Goal: Task Accomplishment & Management: Complete application form

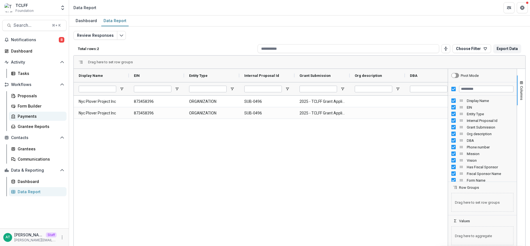
scroll to position [3, 0]
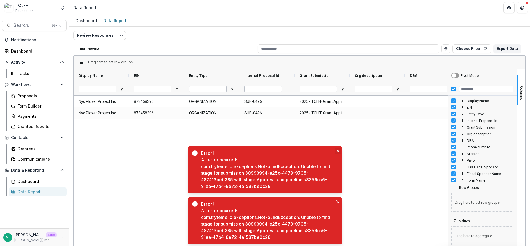
click at [339, 150] on button "Close" at bounding box center [338, 150] width 7 height 7
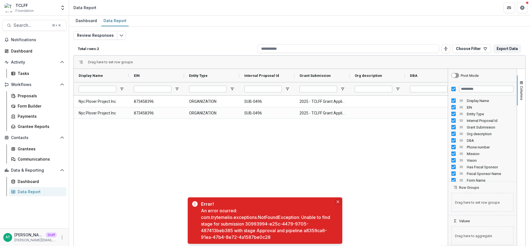
click at [336, 203] on button "Close" at bounding box center [338, 201] width 7 height 7
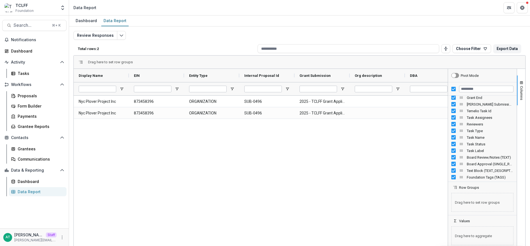
scroll to position [408, 0]
click at [460, 129] on span "Foundation Tags (TAGS) Column" at bounding box center [461, 130] width 4 height 4
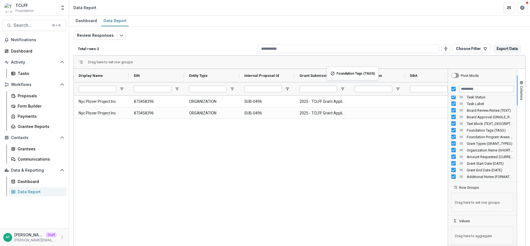
drag, startPoint x: 460, startPoint y: 129, endPoint x: 327, endPoint y: 65, distance: 148.5
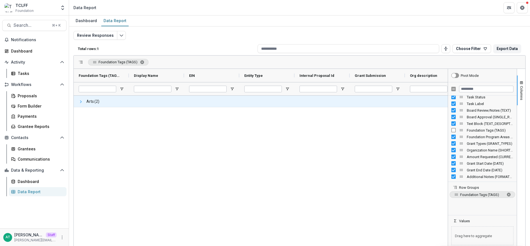
click at [79, 102] on span at bounding box center [81, 101] width 4 height 4
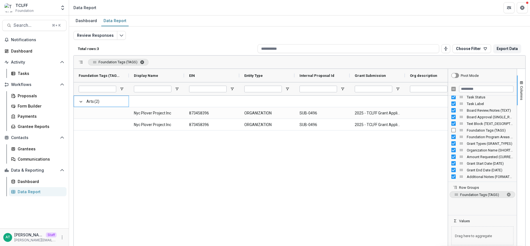
click at [144, 61] on span "Foundation Tags (TAGS). Press ENTER to sort. Press DELETE to remove" at bounding box center [142, 62] width 4 height 4
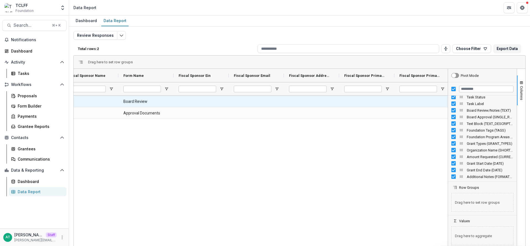
scroll to position [0, 0]
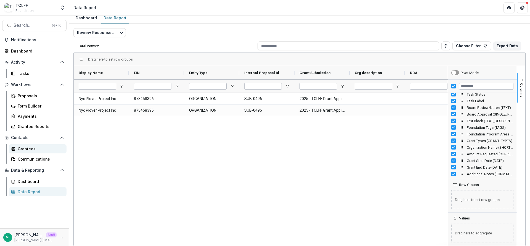
click at [29, 148] on div "Grantees" at bounding box center [40, 149] width 44 height 6
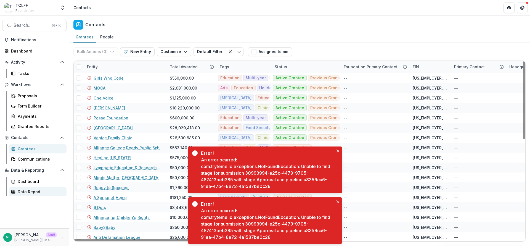
click at [26, 192] on div "Data Report" at bounding box center [40, 192] width 44 height 6
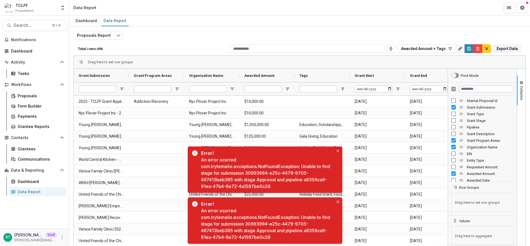
click at [337, 150] on icon "Close" at bounding box center [338, 150] width 3 height 3
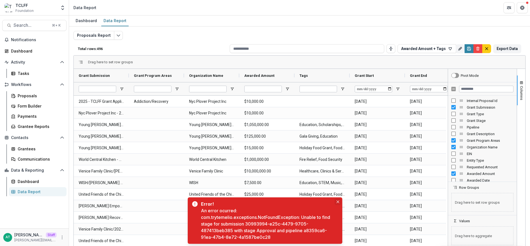
click at [337, 199] on button "Close" at bounding box center [338, 201] width 7 height 7
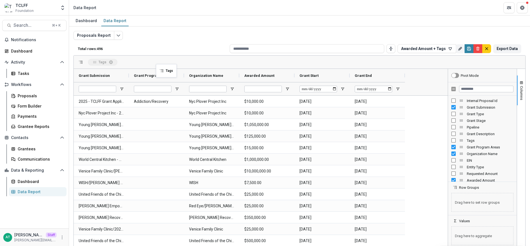
drag, startPoint x: 321, startPoint y: 72, endPoint x: 155, endPoint y: 66, distance: 166.3
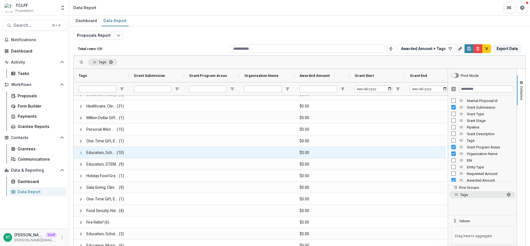
click at [80, 152] on span at bounding box center [81, 152] width 4 height 4
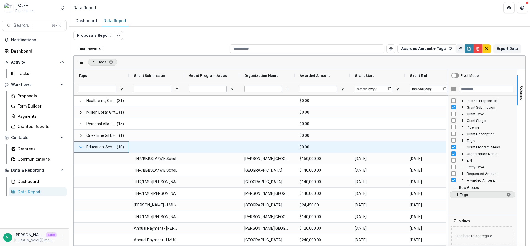
click at [81, 147] on span at bounding box center [81, 147] width 4 height 4
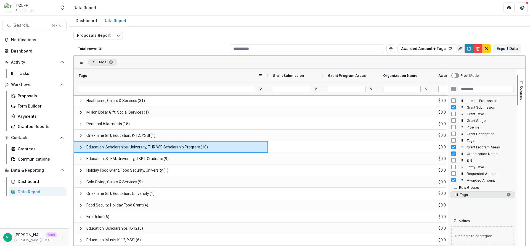
drag, startPoint x: 128, startPoint y: 76, endPoint x: 267, endPoint y: 80, distance: 139.2
click at [267, 80] on div at bounding box center [268, 75] width 2 height 13
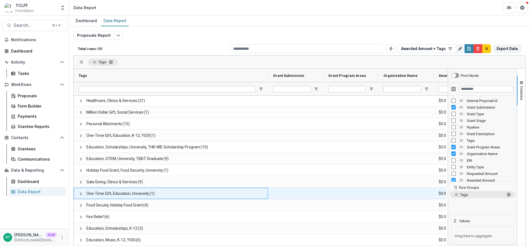
click at [208, 196] on span "One-Time Gift, Education, University (1)" at bounding box center [171, 193] width 184 height 11
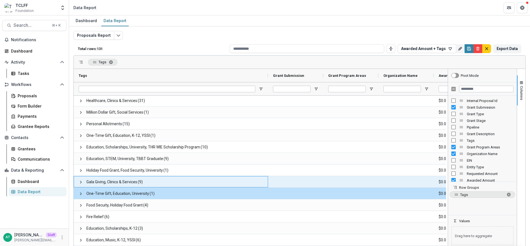
click at [205, 183] on span "Gala Giving, Clinics & Services (9)" at bounding box center [171, 181] width 184 height 11
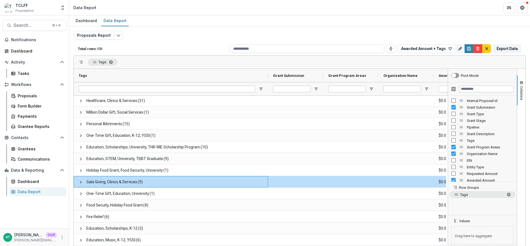
click at [186, 19] on div "Dashboard Data Report" at bounding box center [299, 20] width 461 height 11
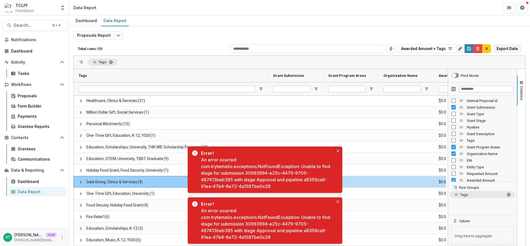
click at [335, 150] on button "Close" at bounding box center [338, 150] width 7 height 7
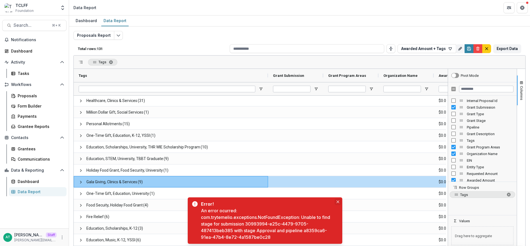
click at [338, 200] on button "Close" at bounding box center [338, 201] width 7 height 7
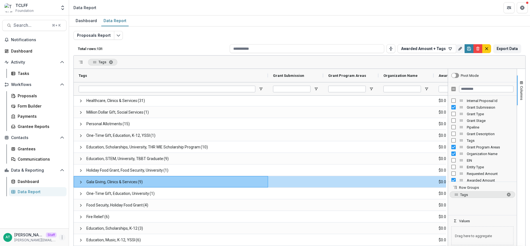
click at [60, 238] on icon "More" at bounding box center [62, 237] width 4 height 4
click at [83, 227] on link "User Settings" at bounding box center [98, 225] width 59 height 9
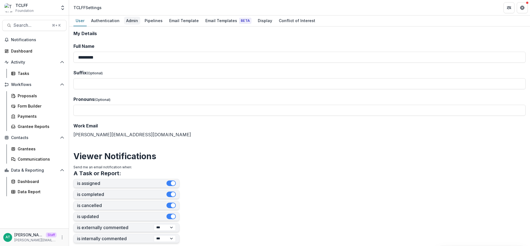
click at [127, 22] on div "Admin" at bounding box center [132, 21] width 16 height 8
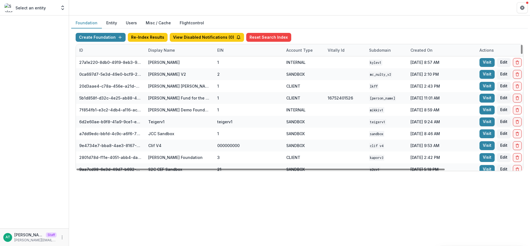
click at [157, 52] on div "Display Name" at bounding box center [161, 50] width 33 height 6
click at [163, 63] on input at bounding box center [179, 62] width 66 height 9
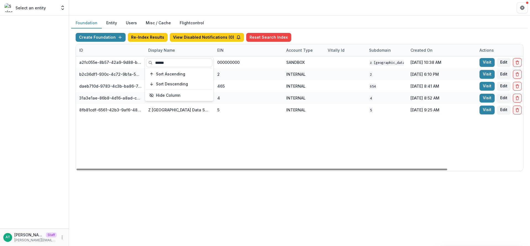
type input "******"
click at [215, 12] on header at bounding box center [299, 7] width 461 height 15
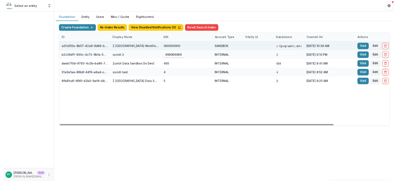
scroll to position [0, 91]
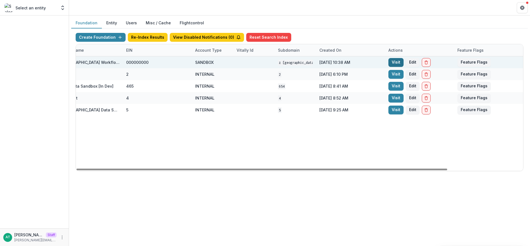
click at [393, 66] on link "Visit" at bounding box center [395, 62] width 15 height 9
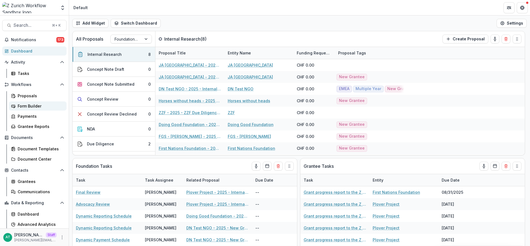
click at [35, 106] on div "Form Builder" at bounding box center [40, 106] width 44 height 6
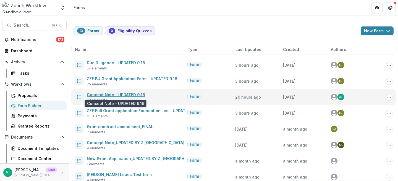
click at [127, 95] on link "Concept Note - UPDATED 9.16" at bounding box center [116, 94] width 58 height 5
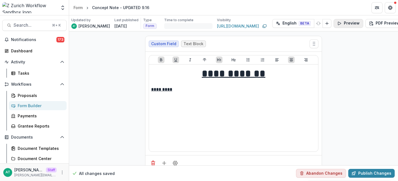
click at [333, 23] on button "Preview" at bounding box center [348, 23] width 30 height 9
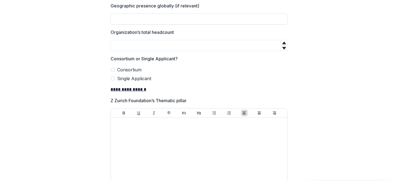
scroll to position [108, 0]
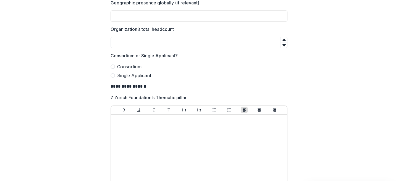
click at [131, 67] on span "Consortium" at bounding box center [129, 66] width 24 height 7
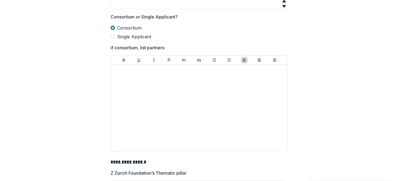
scroll to position [147, 0]
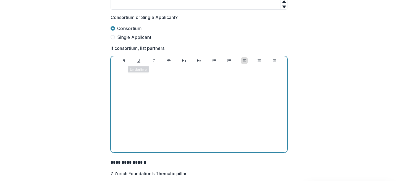
click at [144, 75] on div at bounding box center [199, 109] width 172 height 83
click at [141, 38] on span "Single Applicant" at bounding box center [134, 38] width 34 height 7
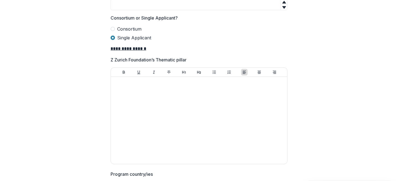
click at [130, 28] on span "Consortium" at bounding box center [129, 29] width 24 height 7
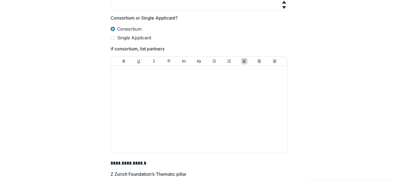
scroll to position [0, 0]
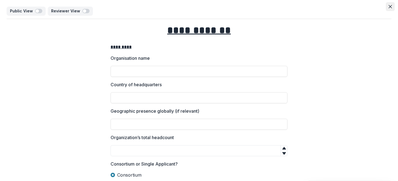
click at [389, 7] on icon "Close" at bounding box center [389, 6] width 3 height 3
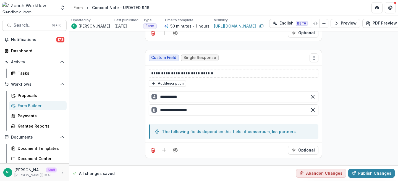
scroll to position [458, 0]
drag, startPoint x: 171, startPoint y: 71, endPoint x: 144, endPoint y: 71, distance: 26.5
click at [145, 71] on div "**********" at bounding box center [233, 104] width 177 height 109
drag, startPoint x: 170, startPoint y: 72, endPoint x: 134, endPoint y: 72, distance: 36.4
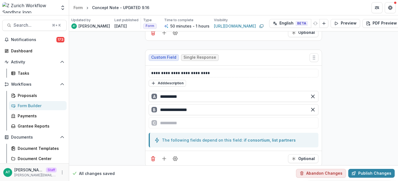
drag, startPoint x: 187, startPoint y: 95, endPoint x: 147, endPoint y: 94, distance: 39.5
click at [147, 95] on div "**********" at bounding box center [233, 109] width 174 height 40
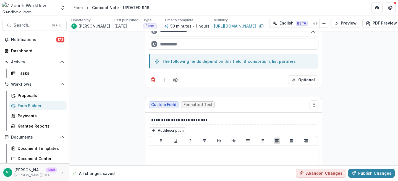
scroll to position [537, 0]
type input "********"
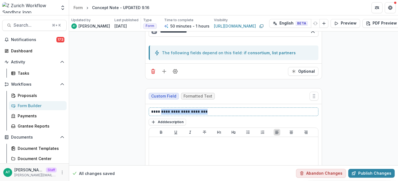
drag, startPoint x: 174, startPoint y: 121, endPoint x: 158, endPoint y: 111, distance: 18.7
click at [158, 111] on p "**********" at bounding box center [233, 112] width 165 height 6
click at [171, 110] on p "**********" at bounding box center [233, 112] width 165 height 6
drag, startPoint x: 174, startPoint y: 110, endPoint x: 154, endPoint y: 110, distance: 19.3
click at [154, 110] on p "**********" at bounding box center [233, 112] width 165 height 6
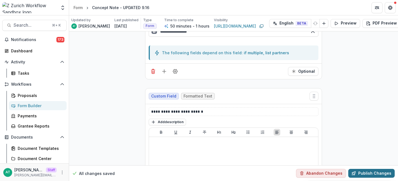
click at [359, 169] on button "Publish Changes" at bounding box center [371, 173] width 46 height 9
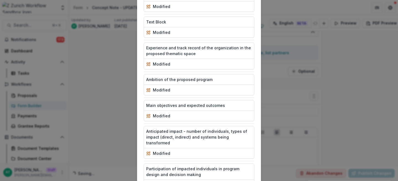
scroll to position [658, 0]
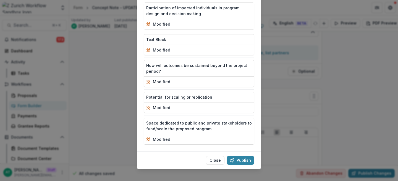
click at [230, 152] on footer "Close Publish" at bounding box center [199, 161] width 124 height 18
click at [234, 156] on button "Publish" at bounding box center [240, 160] width 28 height 9
click at [237, 157] on button "Publish" at bounding box center [240, 160] width 28 height 9
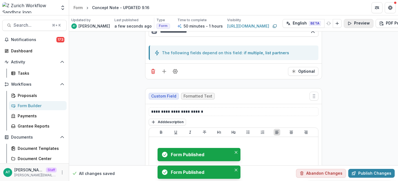
click at [344, 23] on button "Preview" at bounding box center [358, 23] width 30 height 9
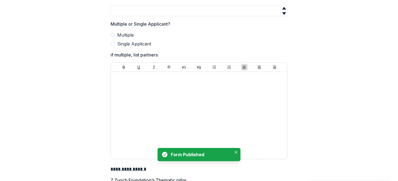
scroll to position [140, 0]
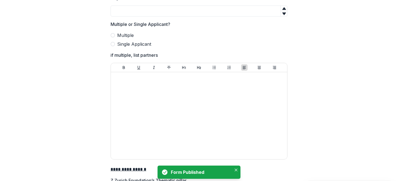
click at [123, 36] on span "Multiple" at bounding box center [125, 35] width 17 height 7
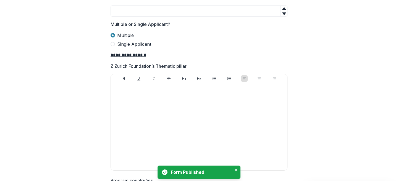
click at [124, 43] on span "Single Applicant" at bounding box center [134, 44] width 34 height 7
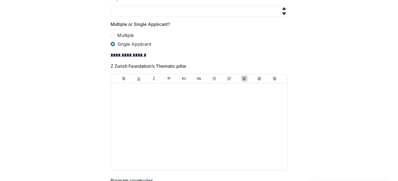
click at [119, 32] on span "Multiple" at bounding box center [125, 35] width 17 height 7
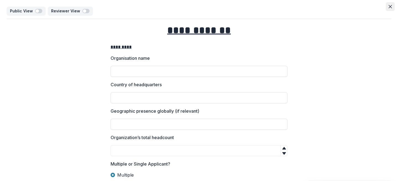
click at [388, 7] on icon "Close" at bounding box center [389, 6] width 3 height 3
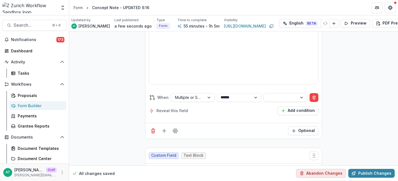
scroll to position [677, 0]
click at [272, 98] on div at bounding box center [280, 98] width 26 height 7
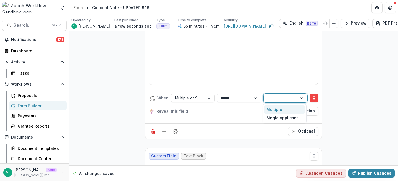
click at [280, 111] on div "Multiple" at bounding box center [284, 109] width 41 height 9
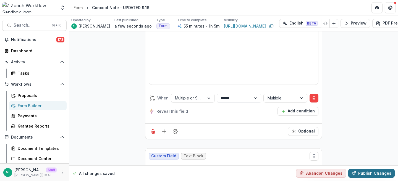
click at [378, 171] on button "Publish Changes" at bounding box center [371, 173] width 46 height 9
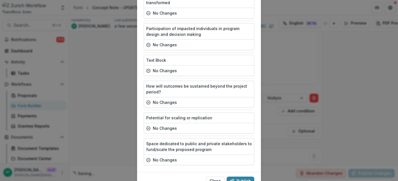
scroll to position [658, 0]
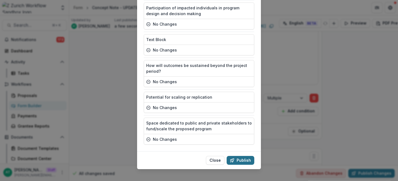
click at [249, 152] on footer "Close Publish" at bounding box center [199, 161] width 124 height 18
click at [248, 157] on button "Publish" at bounding box center [240, 160] width 28 height 9
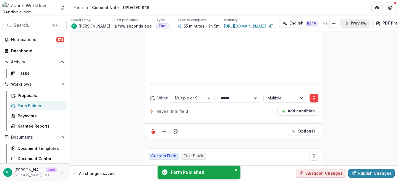
click at [343, 22] on button "Preview" at bounding box center [355, 23] width 30 height 9
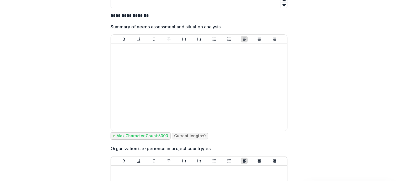
scroll to position [667, 0]
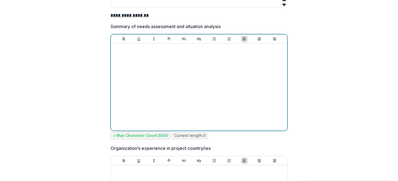
click at [180, 109] on div at bounding box center [199, 87] width 172 height 83
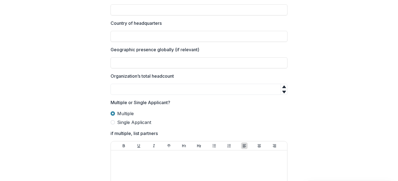
scroll to position [0, 0]
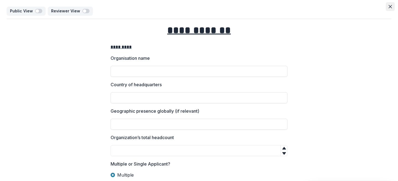
click at [386, 6] on button "Close" at bounding box center [389, 6] width 9 height 9
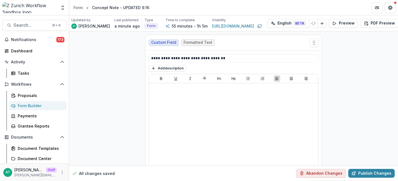
scroll to position [933, 0]
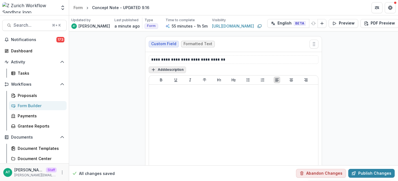
click at [171, 71] on button "Add description" at bounding box center [167, 70] width 37 height 7
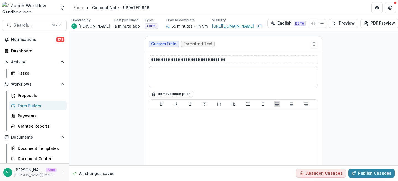
click at [175, 73] on textarea at bounding box center [233, 77] width 169 height 22
type textarea "******"
click at [172, 91] on button "Remove description" at bounding box center [171, 94] width 44 height 7
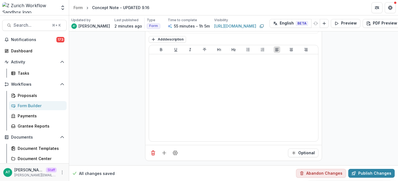
scroll to position [1128, 0]
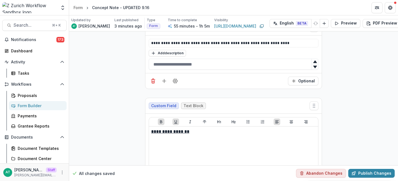
scroll to position [1619, 0]
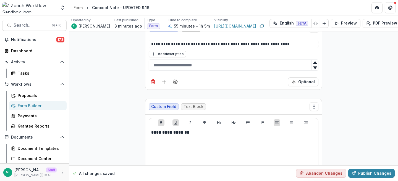
click at [44, 105] on div "Form Builder" at bounding box center [40, 106] width 44 height 6
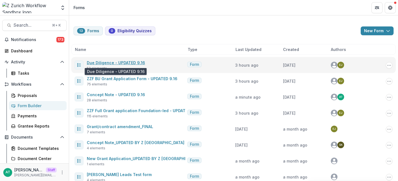
click at [104, 63] on link "Due Diligence - UPDATED 9.16" at bounding box center [116, 62] width 58 height 5
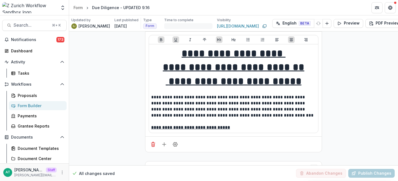
scroll to position [17, 0]
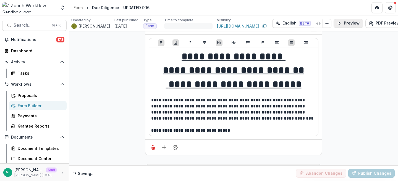
click at [343, 23] on button "Preview" at bounding box center [348, 23] width 30 height 9
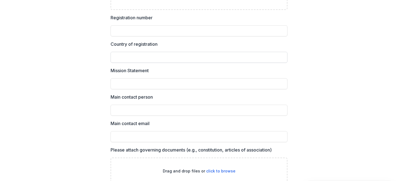
scroll to position [0, 0]
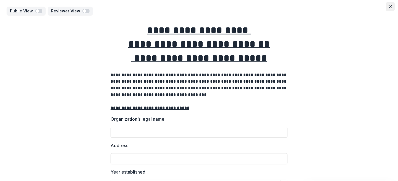
click at [385, 8] on button "Close" at bounding box center [389, 6] width 9 height 9
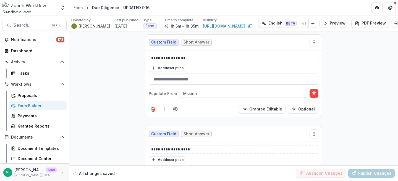
scroll to position [771, 0]
click at [162, 111] on icon "Add field" at bounding box center [164, 110] width 6 height 6
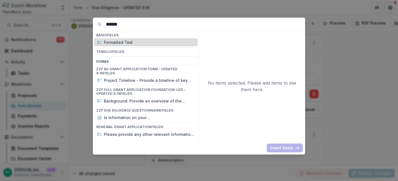
type input "******"
click at [144, 40] on p "Formatted Text" at bounding box center [149, 42] width 90 height 6
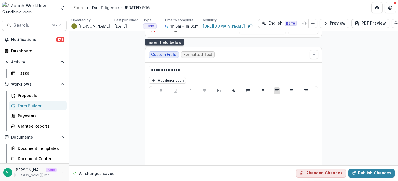
scroll to position [850, 0]
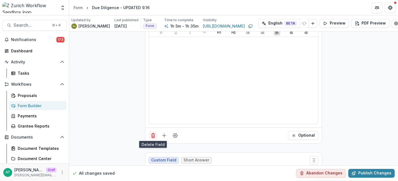
click at [151, 136] on icon "Delete field" at bounding box center [153, 136] width 6 height 6
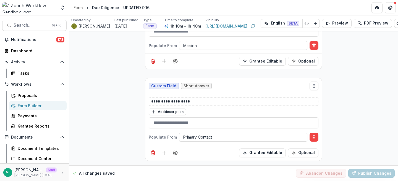
scroll to position [781, 0]
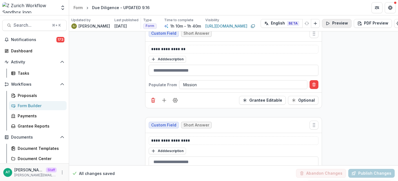
click at [336, 22] on button "Preview" at bounding box center [337, 23] width 30 height 9
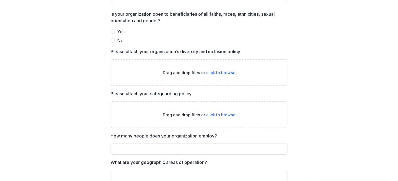
scroll to position [658, 0]
click at [120, 31] on span "Yes" at bounding box center [120, 31] width 7 height 7
click at [119, 39] on span "No" at bounding box center [120, 40] width 6 height 7
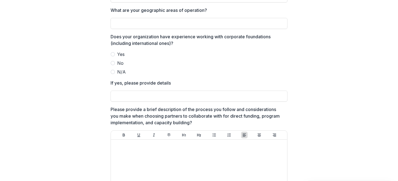
scroll to position [809, 0]
click at [118, 58] on span "Yes" at bounding box center [120, 55] width 7 height 7
click at [118, 64] on span "No" at bounding box center [120, 63] width 6 height 7
click at [117, 53] on span "Yes" at bounding box center [120, 55] width 7 height 7
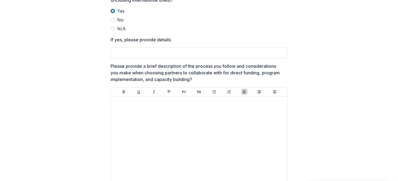
scroll to position [826, 0]
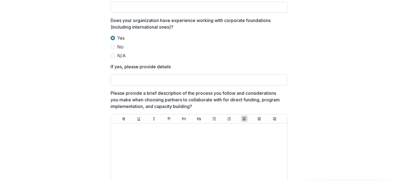
click at [116, 47] on label "No" at bounding box center [198, 47] width 177 height 7
click at [118, 54] on span "N/A" at bounding box center [121, 55] width 9 height 7
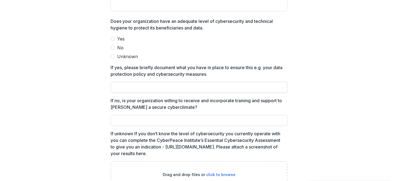
scroll to position [1026, 0]
click at [120, 44] on div "Yes No Unknown" at bounding box center [198, 47] width 177 height 24
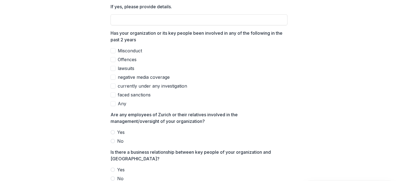
scroll to position [1975, 0]
click at [135, 67] on label "lawsuits" at bounding box center [198, 68] width 177 height 7
click at [135, 82] on div "Misconduct Offences lawsuits negative media coverage currently under any invest…" at bounding box center [198, 78] width 177 height 60
click at [134, 80] on span "negative media coverage" at bounding box center [144, 77] width 52 height 7
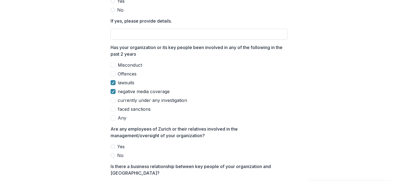
scroll to position [1960, 0]
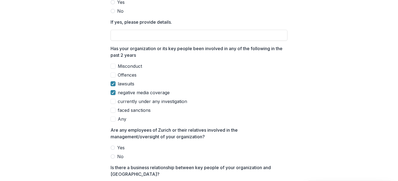
click at [118, 120] on span "Any" at bounding box center [122, 119] width 9 height 7
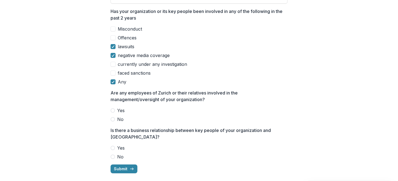
scroll to position [1997, 0]
click at [123, 54] on span "negative media coverage" at bounding box center [144, 55] width 52 height 7
click at [123, 46] on span "lawsuits" at bounding box center [126, 47] width 17 height 7
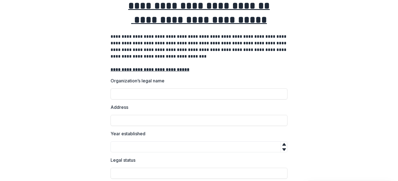
scroll to position [0, 0]
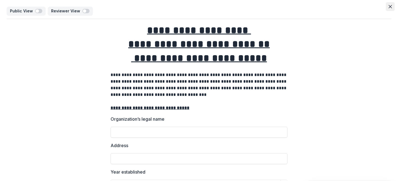
click at [388, 9] on button "Close" at bounding box center [389, 6] width 9 height 9
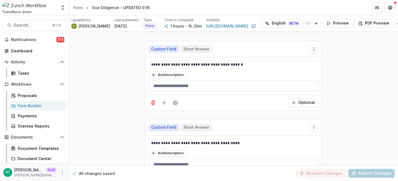
scroll to position [1889, 0]
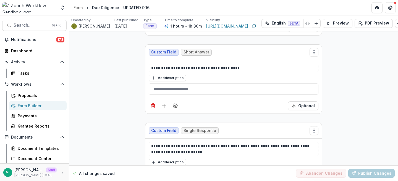
click at [45, 106] on div "Form Builder" at bounding box center [40, 106] width 44 height 6
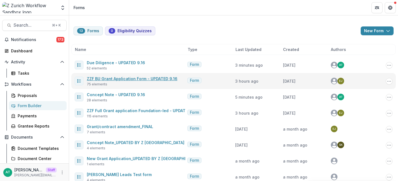
click at [145, 81] on link "ZZF BU Grant Application Form - UPDATED 9.16" at bounding box center [132, 78] width 91 height 5
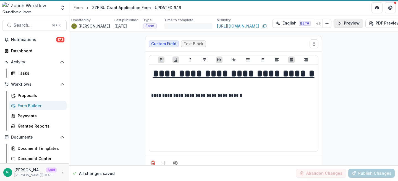
click at [349, 24] on button "Preview" at bounding box center [348, 23] width 30 height 9
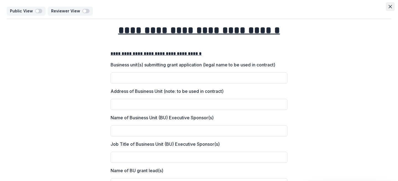
click at [389, 6] on icon "Close" at bounding box center [389, 6] width 3 height 3
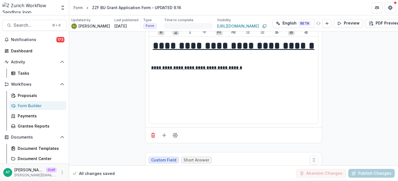
click at [37, 106] on div "Form Builder" at bounding box center [40, 106] width 44 height 6
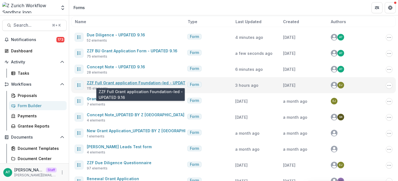
click at [128, 83] on link "ZZF Full Grant application Foundation-led - UPDATED 9.16" at bounding box center [143, 83] width 113 height 5
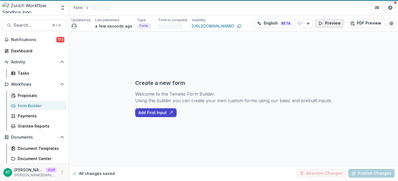
click at [339, 22] on button "Preview" at bounding box center [329, 23] width 30 height 9
select select "********"
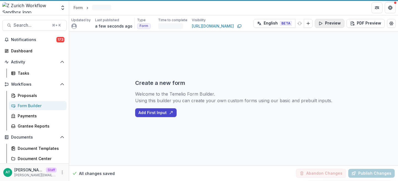
select select "********"
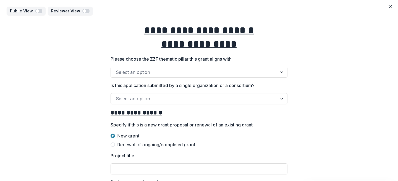
click at [178, 95] on div at bounding box center [194, 99] width 156 height 8
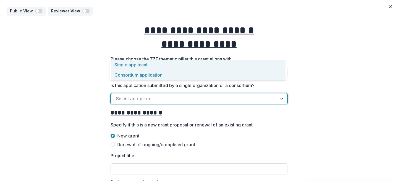
click at [149, 74] on div "Consortium application" at bounding box center [198, 75] width 174 height 10
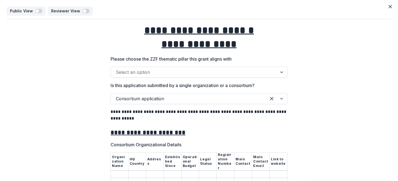
scroll to position [92, 0]
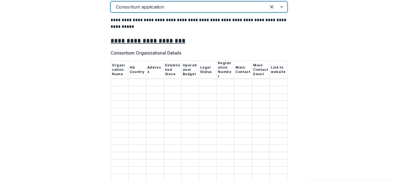
click at [121, 80] on input "Consortium Organizational Details" at bounding box center [119, 83] width 17 height 7
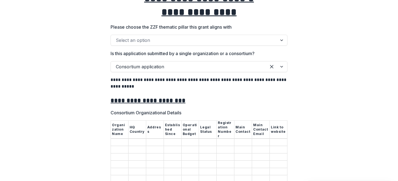
scroll to position [25, 0]
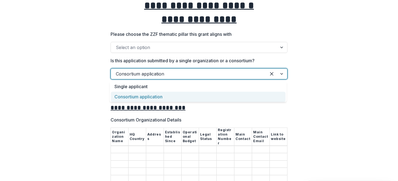
click at [148, 72] on div at bounding box center [188, 74] width 145 height 8
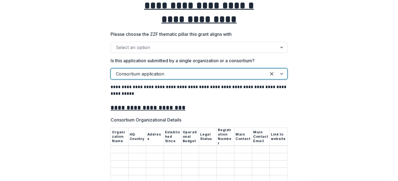
click at [140, 47] on div at bounding box center [194, 48] width 156 height 8
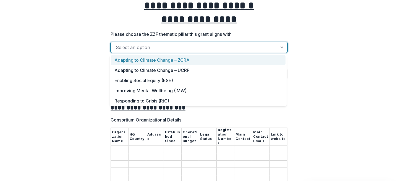
click at [227, 63] on div "Adapting to Climate Change – ZCRA" at bounding box center [198, 60] width 174 height 10
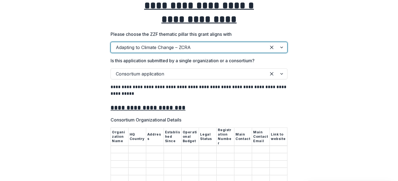
scroll to position [0, 0]
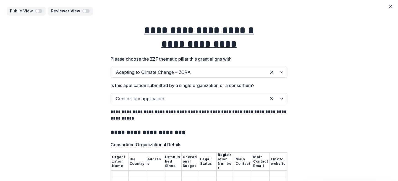
click at [388, 8] on icon "Close" at bounding box center [389, 6] width 3 height 3
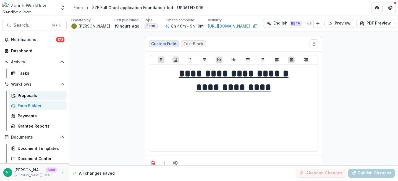
click at [26, 96] on div "Proposals" at bounding box center [40, 96] width 44 height 6
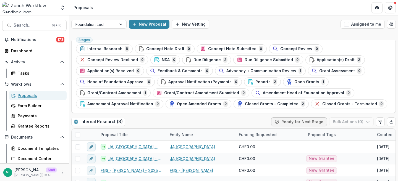
scroll to position [59, 0]
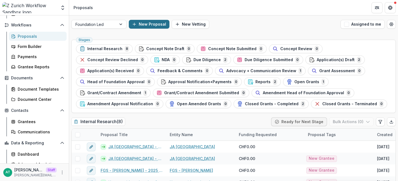
click at [144, 23] on button "New Proposal" at bounding box center [149, 24] width 41 height 9
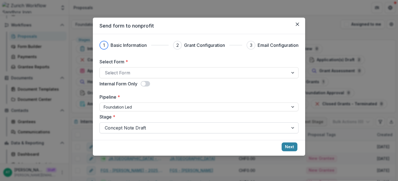
click at [125, 129] on div at bounding box center [194, 128] width 178 height 8
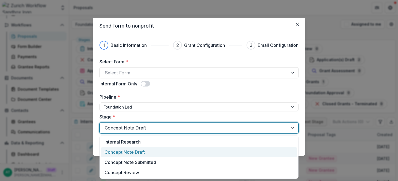
click at [59, 133] on div "Send form to nonprofit 1 Basic Information 2 Grant Configuration 3 Email Config…" at bounding box center [199, 90] width 398 height 181
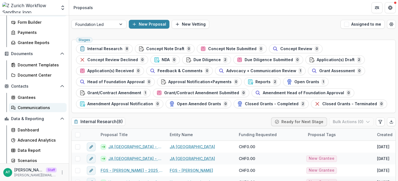
scroll to position [85, 0]
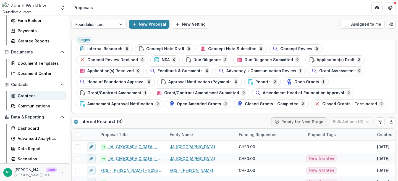
click at [28, 95] on div "Grantees" at bounding box center [40, 96] width 44 height 6
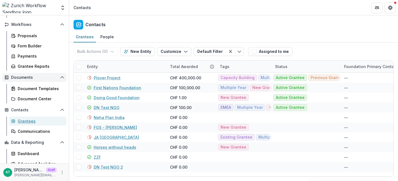
scroll to position [57, 0]
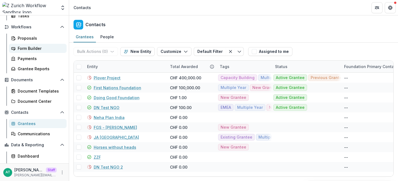
click at [39, 49] on div "Form Builder" at bounding box center [40, 49] width 44 height 6
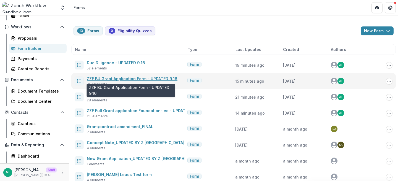
click at [126, 79] on link "ZZF BU Grant Application Form - UPDATED 9.16" at bounding box center [132, 78] width 91 height 5
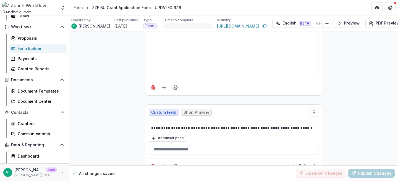
scroll to position [76, 0]
click at [338, 25] on button "Preview" at bounding box center [348, 23] width 30 height 9
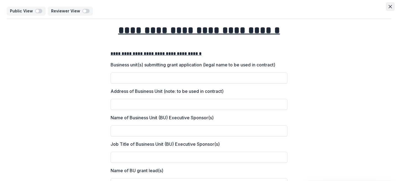
click at [388, 8] on icon "Close" at bounding box center [389, 6] width 3 height 3
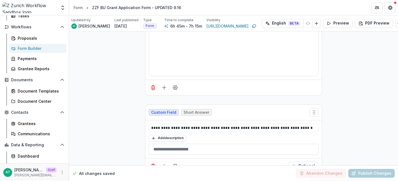
click at [31, 45] on link "Form Builder" at bounding box center [38, 48] width 58 height 9
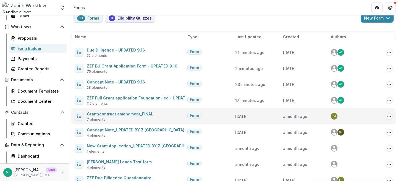
scroll to position [13, 0]
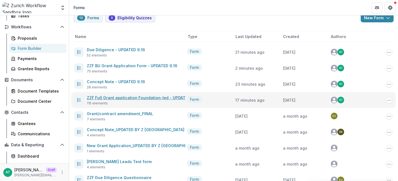
click at [134, 99] on link "ZZF Full Grant application Foundation-led - UPDATED 9.16" at bounding box center [143, 98] width 113 height 5
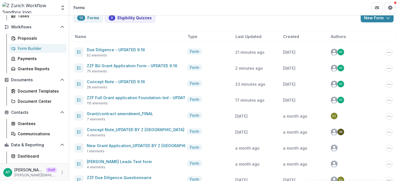
select select "********"
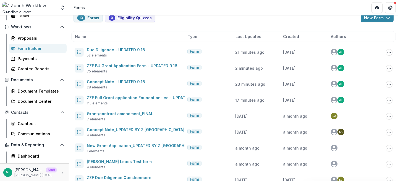
select select "********"
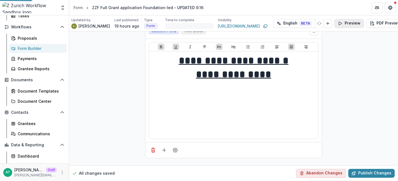
click at [342, 23] on button "Preview" at bounding box center [349, 23] width 30 height 9
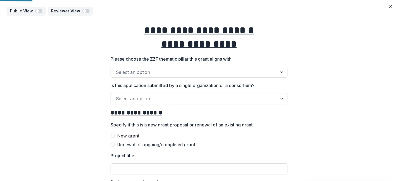
click at [177, 71] on div at bounding box center [194, 72] width 156 height 8
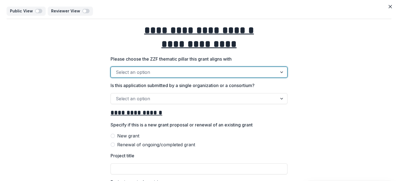
click at [158, 72] on div at bounding box center [194, 72] width 156 height 8
click at [152, 75] on div at bounding box center [194, 72] width 156 height 8
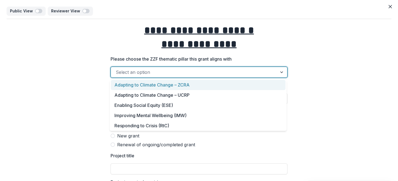
click at [204, 86] on div "Adapting to Climate Change – ZCRA" at bounding box center [198, 85] width 174 height 10
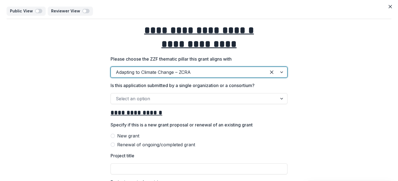
click at [174, 100] on div at bounding box center [194, 99] width 156 height 8
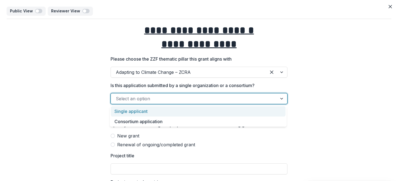
click at [132, 102] on div at bounding box center [194, 99] width 156 height 8
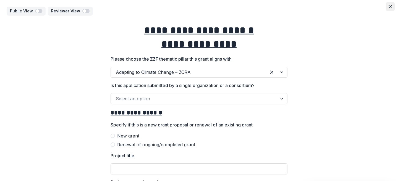
click at [389, 7] on icon "Close" at bounding box center [389, 6] width 3 height 3
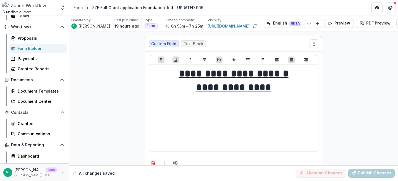
click at [31, 47] on div "Form Builder" at bounding box center [40, 49] width 44 height 6
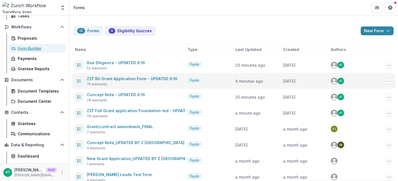
scroll to position [32, 0]
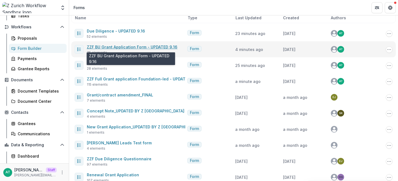
click at [134, 46] on link "ZZF BU Grant Application Form - UPDATED 9.16" at bounding box center [132, 47] width 91 height 5
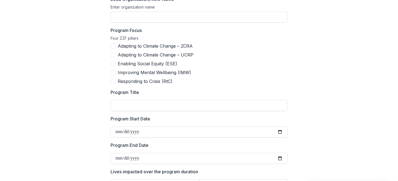
scroll to position [225, 0]
click at [146, 46] on span "Adapting to Climate Change – ZCRA" at bounding box center [155, 46] width 75 height 7
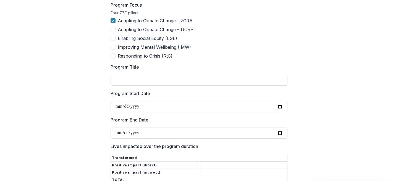
scroll to position [235, 0]
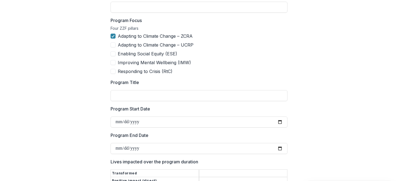
click at [120, 36] on span "Adapting to Climate Change – ZCRA" at bounding box center [155, 36] width 75 height 7
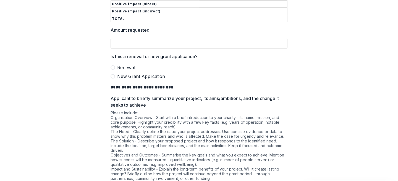
scroll to position [411, 0]
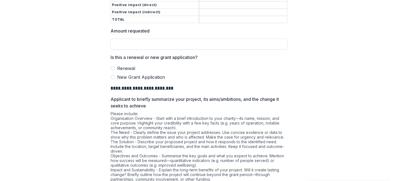
click at [126, 68] on span "Renewal" at bounding box center [126, 68] width 18 height 7
click at [126, 76] on span "New Grant Application" at bounding box center [141, 77] width 48 height 7
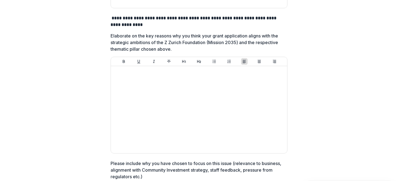
scroll to position [0, 0]
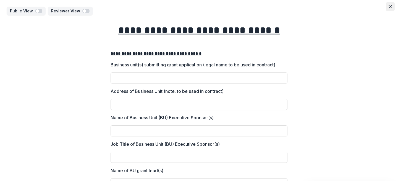
click at [390, 5] on button "Close" at bounding box center [389, 6] width 9 height 9
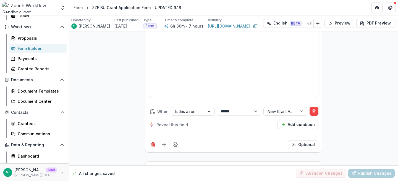
scroll to position [2163, 0]
click at [174, 142] on icon "Field Settings" at bounding box center [175, 144] width 4 height 4
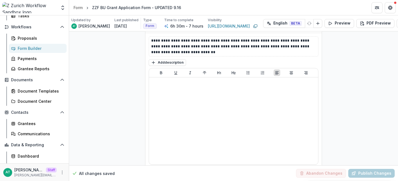
scroll to position [2091, 0]
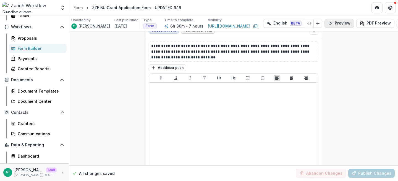
click at [329, 22] on button "Preview" at bounding box center [339, 23] width 30 height 9
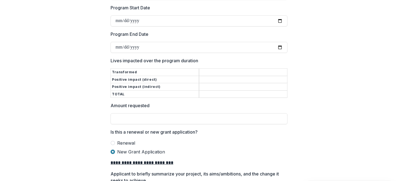
scroll to position [391, 0]
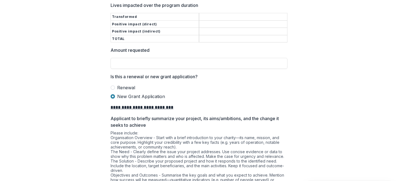
click at [121, 88] on span "Renewal" at bounding box center [126, 87] width 18 height 7
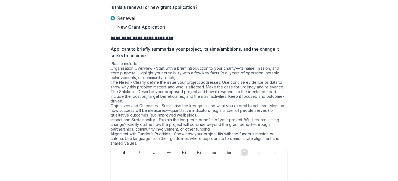
scroll to position [459, 0]
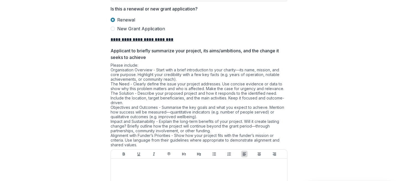
click at [134, 28] on span "New Grant Application" at bounding box center [141, 28] width 48 height 7
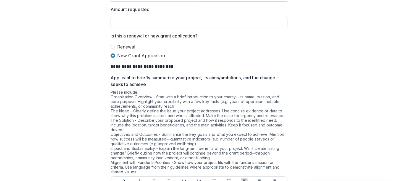
scroll to position [422, 0]
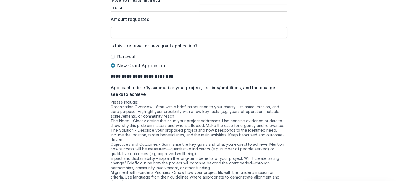
click at [120, 51] on div at bounding box center [198, 52] width 177 height 2
click at [120, 56] on span "Renewal" at bounding box center [126, 57] width 18 height 7
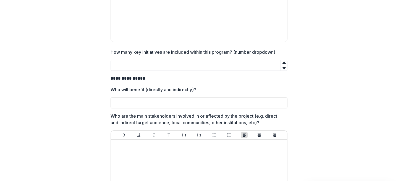
scroll to position [1545, 0]
click at [271, 61] on input "How many key initiatives are included within this program? (number dropdown)" at bounding box center [198, 65] width 177 height 11
drag, startPoint x: 278, startPoint y: 50, endPoint x: 235, endPoint y: 51, distance: 42.3
click at [235, 51] on label "How many key initiatives are included within this program? (number dropdown)" at bounding box center [196, 52] width 173 height 7
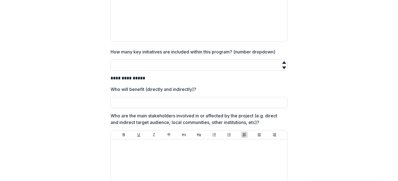
click at [168, 61] on input "How many key initiatives are included within this program? (number dropdown)" at bounding box center [198, 65] width 177 height 11
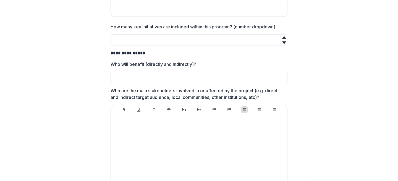
scroll to position [1572, 0]
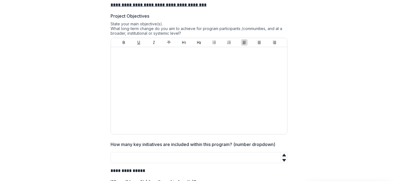
scroll to position [1502, 0]
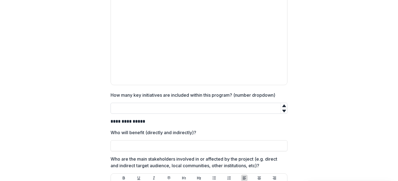
click at [147, 108] on input "How many key initiatives are included within this program? (number dropdown)" at bounding box center [198, 108] width 177 height 11
type input "*"
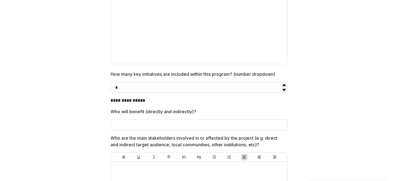
scroll to position [1522, 0]
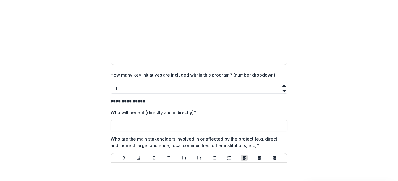
type input "*"
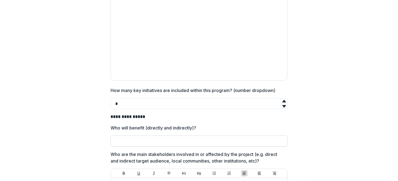
scroll to position [1551, 0]
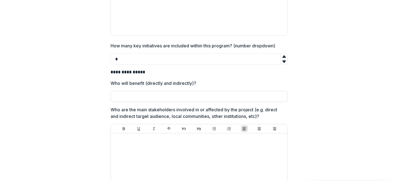
drag, startPoint x: 125, startPoint y: 59, endPoint x: 92, endPoint y: 57, distance: 32.4
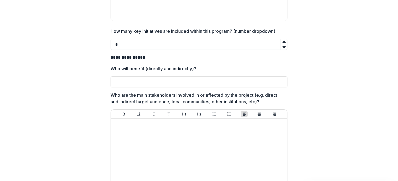
scroll to position [1564, 0]
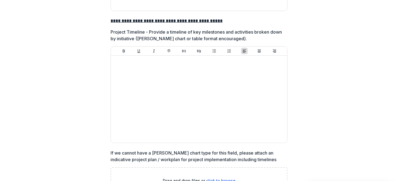
scroll to position [2194, 0]
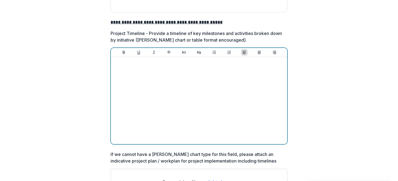
click at [175, 114] on div at bounding box center [199, 100] width 172 height 83
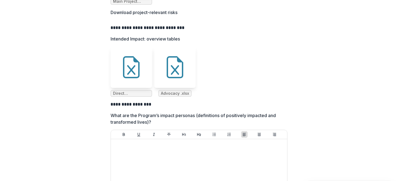
scroll to position [2944, 0]
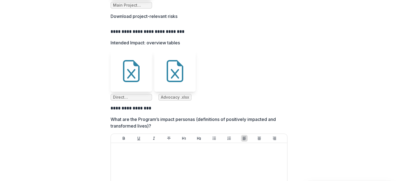
click at [241, 76] on ul "Direct Programming.xlsx Advocacy .xlsx" at bounding box center [198, 76] width 177 height 50
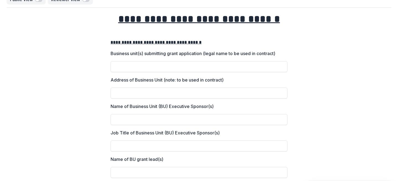
scroll to position [0, 0]
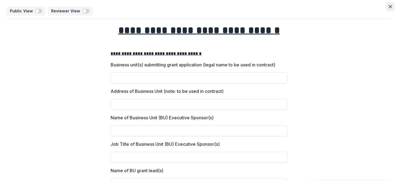
click at [388, 8] on icon "Close" at bounding box center [389, 6] width 3 height 3
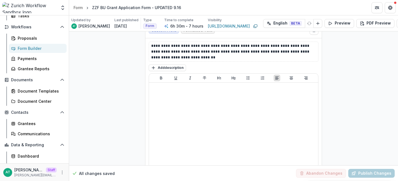
click at [29, 47] on div "Form Builder" at bounding box center [40, 49] width 44 height 6
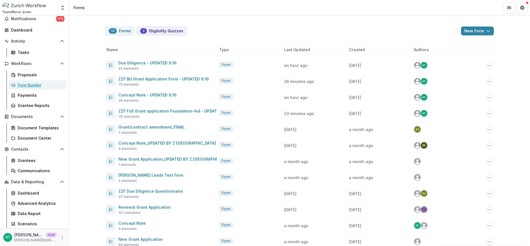
scroll to position [21, 0]
click at [62, 237] on icon "More" at bounding box center [62, 237] width 4 height 4
click at [81, 227] on link "User Settings" at bounding box center [96, 225] width 59 height 9
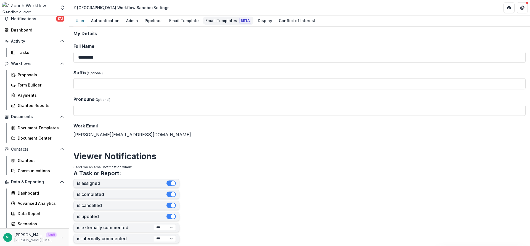
click at [216, 22] on div "Email Templates Beta" at bounding box center [228, 21] width 50 height 8
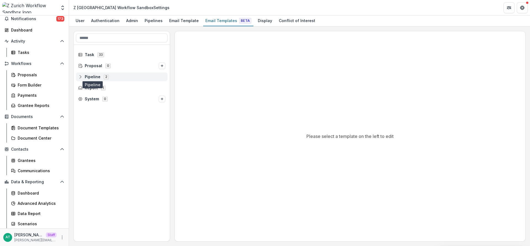
click at [92, 78] on span "Pipeline" at bounding box center [93, 77] width 16 height 5
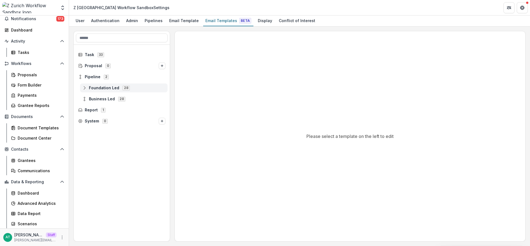
click at [100, 90] on div "Foundation Led 28" at bounding box center [124, 87] width 88 height 9
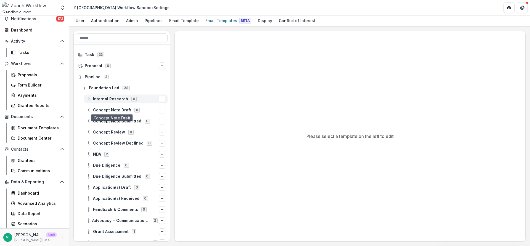
click at [111, 95] on div "Internal Research 0" at bounding box center [125, 98] width 83 height 9
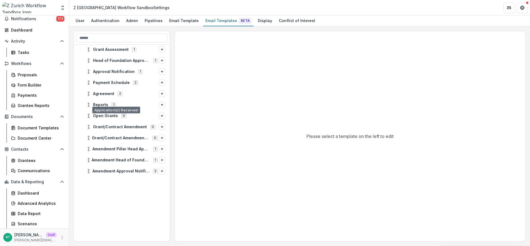
scroll to position [206, 0]
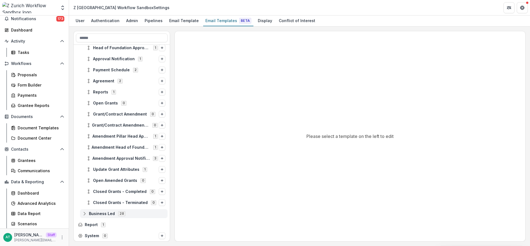
click at [97, 211] on span "Business Led" at bounding box center [102, 213] width 26 height 5
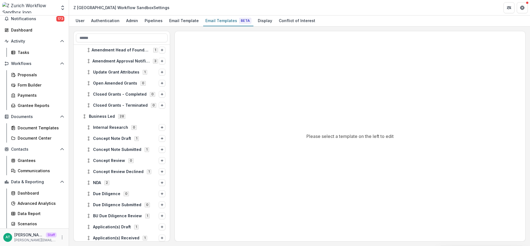
scroll to position [307, 0]
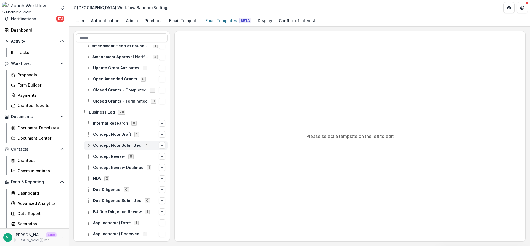
click at [104, 145] on span "Concept Note Submitted" at bounding box center [117, 145] width 48 height 5
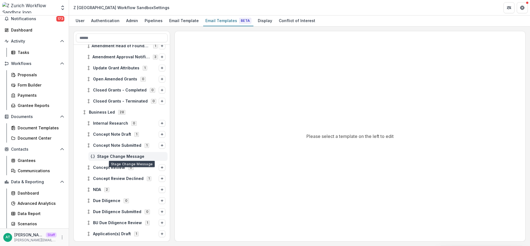
click at [120, 156] on span "Stage Change Message" at bounding box center [131, 156] width 68 height 5
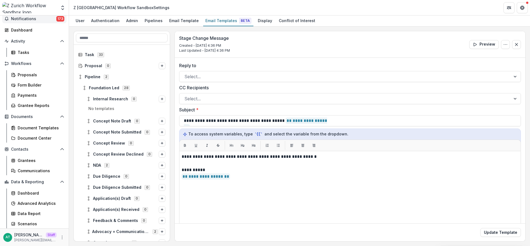
click at [30, 21] on button "Notifications 173" at bounding box center [34, 18] width 64 height 9
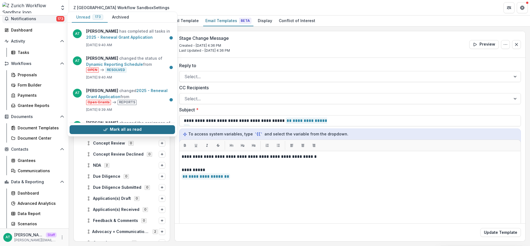
click at [112, 127] on button "Mark all as read" at bounding box center [122, 129] width 105 height 9
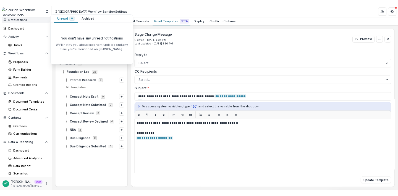
scroll to position [21, 0]
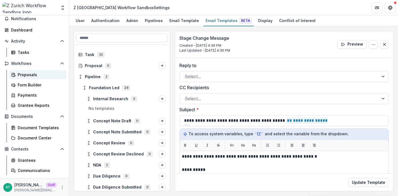
click at [27, 73] on div "Proposals" at bounding box center [40, 75] width 44 height 6
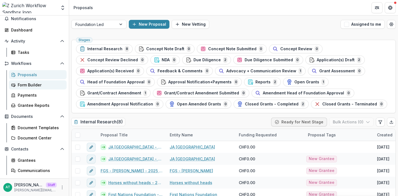
click at [28, 87] on div "Form Builder" at bounding box center [40, 85] width 44 height 6
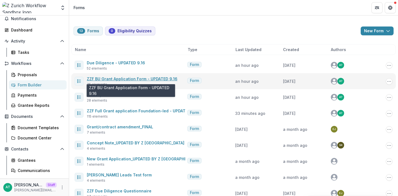
click at [114, 79] on link "ZZF BU Grant Application Form - UPDATED 9.16" at bounding box center [132, 78] width 91 height 5
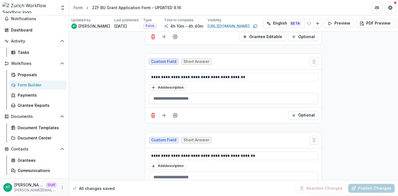
scroll to position [371, 0]
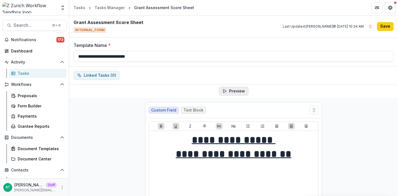
click at [238, 88] on button "Preview" at bounding box center [234, 91] width 30 height 9
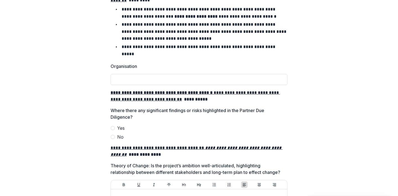
scroll to position [404, 0]
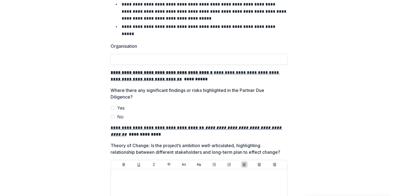
click at [114, 105] on label "Yes" at bounding box center [198, 108] width 177 height 7
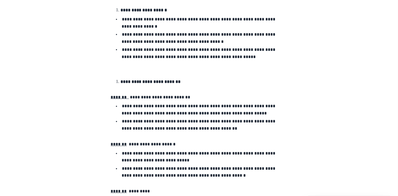
scroll to position [0, 0]
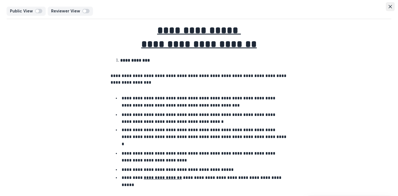
click at [386, 7] on button "Close" at bounding box center [389, 6] width 9 height 9
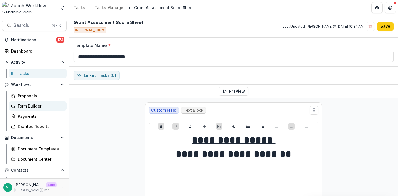
click at [29, 105] on div "Form Builder" at bounding box center [40, 106] width 44 height 6
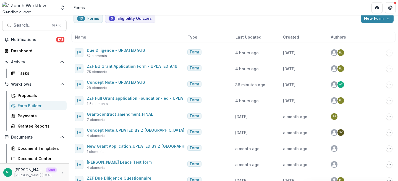
scroll to position [14, 0]
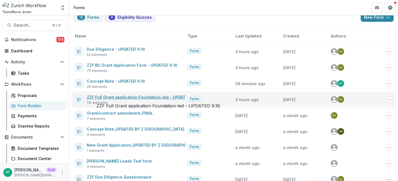
click at [127, 99] on link "ZZF Full Grant application Foundation-led - UPDATED 9.16" at bounding box center [143, 97] width 113 height 5
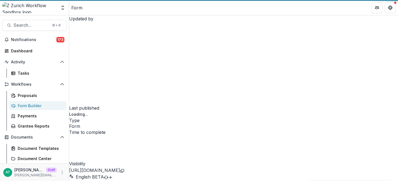
select select "********"
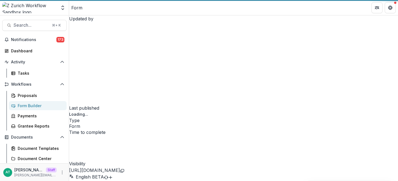
select select "********"
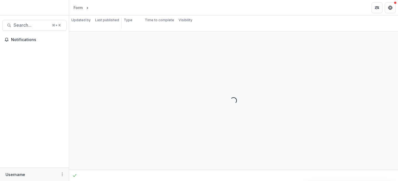
select select "********"
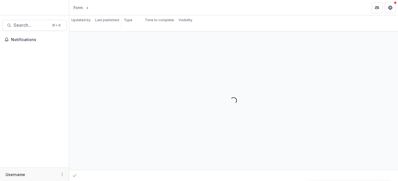
select select "********"
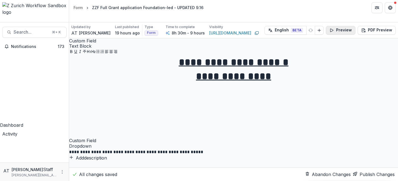
click at [328, 26] on button "Preview" at bounding box center [340, 30] width 30 height 9
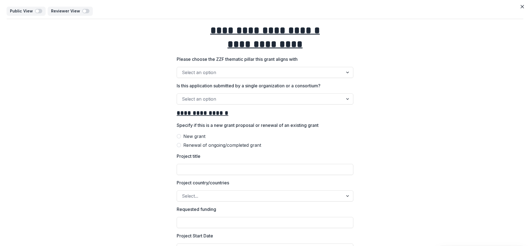
select select "********"
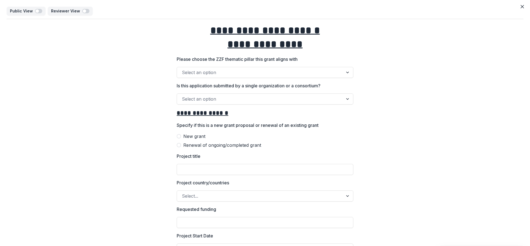
select select "********"
click at [518, 5] on button "Close" at bounding box center [522, 6] width 9 height 9
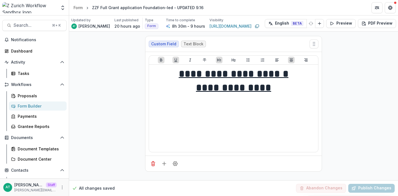
click at [60, 181] on div "AT Anna Test Staff anna@trytemelio.com" at bounding box center [34, 187] width 69 height 18
click at [60, 186] on icon "More" at bounding box center [62, 187] width 4 height 4
click at [83, 173] on link "User Settings" at bounding box center [96, 175] width 59 height 9
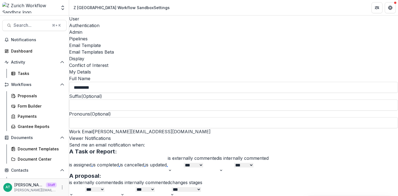
click at [213, 49] on div "Email Templates Beta" at bounding box center [233, 52] width 329 height 7
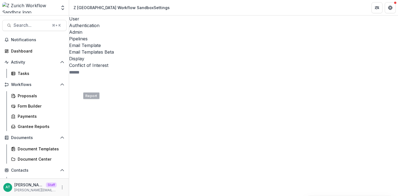
click at [33, 96] on div "Proposals" at bounding box center [40, 96] width 44 height 6
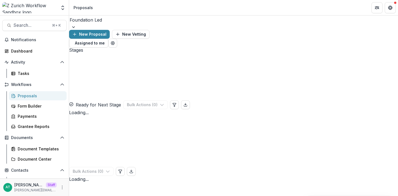
click at [84, 24] on div at bounding box center [233, 20] width 327 height 8
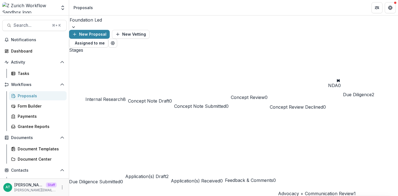
click at [103, 10] on header "Proposals" at bounding box center [233, 7] width 329 height 15
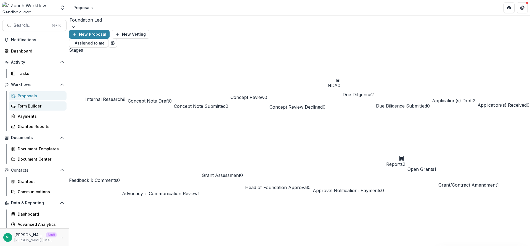
click at [50, 107] on div "Form Builder" at bounding box center [40, 106] width 44 height 6
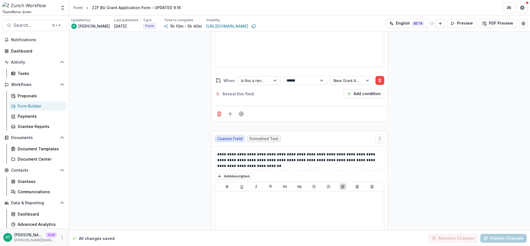
scroll to position [1848, 0]
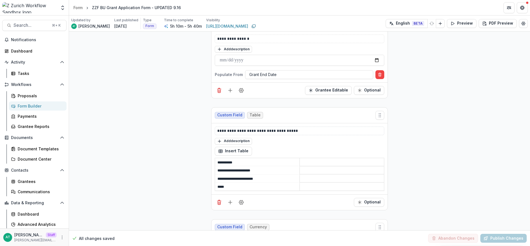
click at [306, 126] on div "**********" at bounding box center [299, 130] width 169 height 9
click at [300, 132] on p "**********" at bounding box center [299, 131] width 165 height 6
click at [500, 237] on button "Publish Changes" at bounding box center [503, 238] width 46 height 9
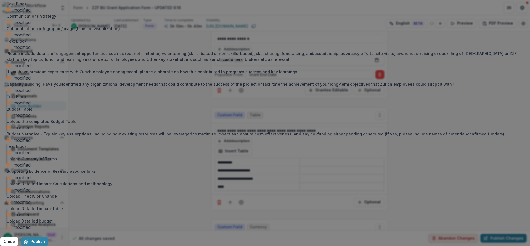
scroll to position [2098, 0]
click at [48, 237] on button "Publish" at bounding box center [35, 241] width 28 height 9
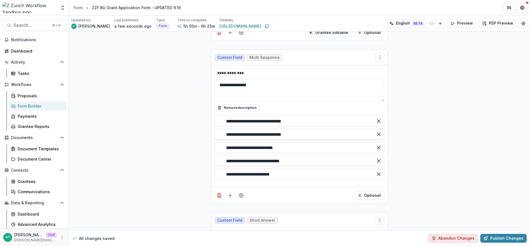
scroll to position [734, 0]
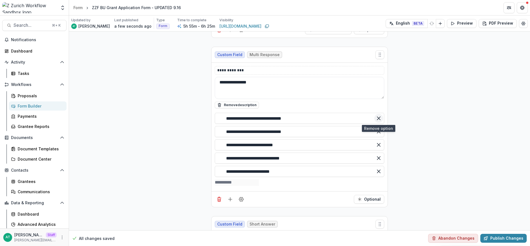
click at [378, 118] on icon "Remove option" at bounding box center [379, 118] width 6 height 6
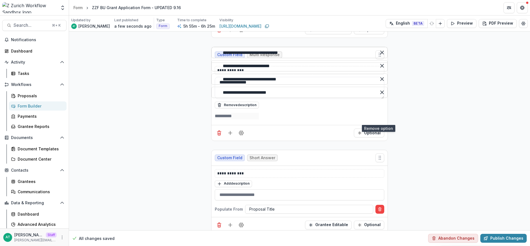
click at [379, 55] on icon "Remove option" at bounding box center [382, 53] width 6 height 6
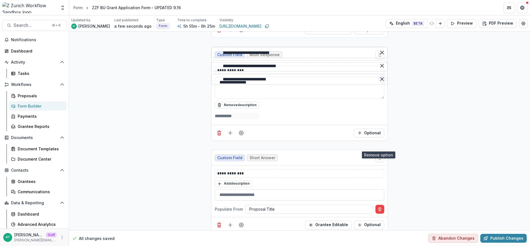
click at [380, 81] on line "Remove option" at bounding box center [381, 79] width 3 height 3
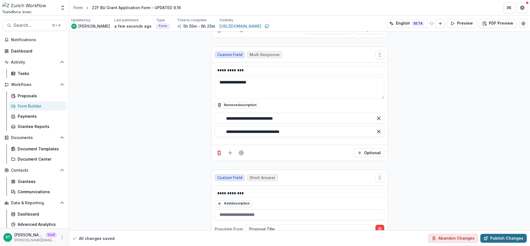
click at [496, 240] on button "Publish Changes" at bounding box center [503, 238] width 46 height 9
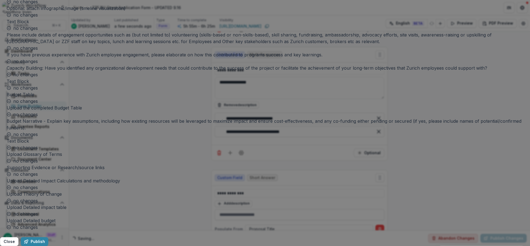
scroll to position [2098, 0]
click at [48, 237] on button "Publish" at bounding box center [35, 241] width 28 height 9
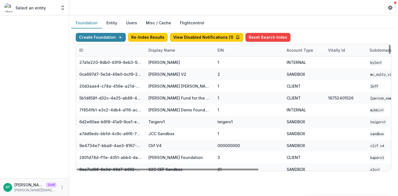
click at [156, 52] on div "Display Name" at bounding box center [161, 50] width 33 height 6
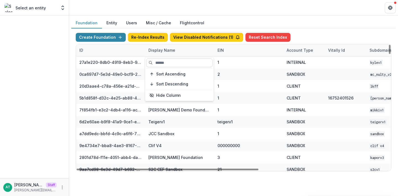
click at [161, 61] on input at bounding box center [179, 62] width 66 height 9
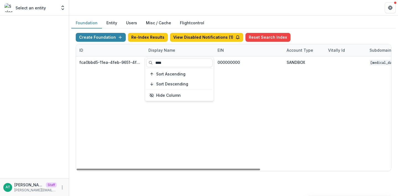
type input "****"
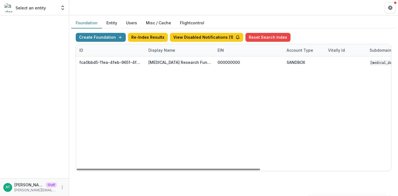
click at [192, 10] on header at bounding box center [233, 7] width 329 height 15
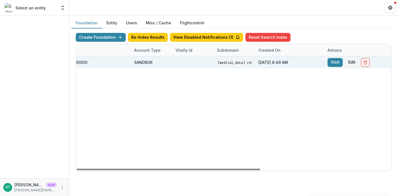
scroll to position [0, 224]
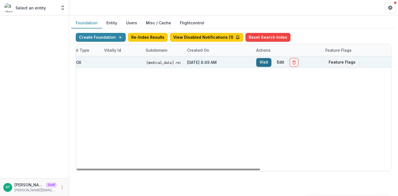
click at [266, 65] on link "Visit" at bounding box center [263, 62] width 15 height 9
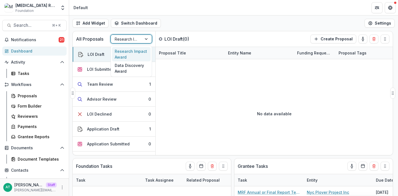
click at [125, 40] on div at bounding box center [126, 39] width 23 height 7
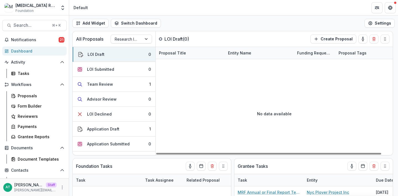
click at [203, 18] on div "Add Widget Switch Dashboard Default New Dashboard Settings" at bounding box center [233, 22] width 329 height 15
click at [60, 187] on icon "More" at bounding box center [62, 187] width 4 height 4
click at [84, 173] on link "User Settings" at bounding box center [96, 175] width 59 height 9
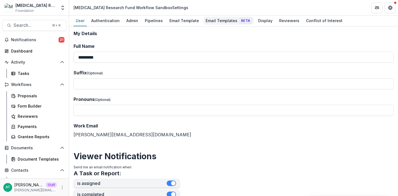
click at [216, 18] on div "Email Templates Beta" at bounding box center [228, 21] width 50 height 8
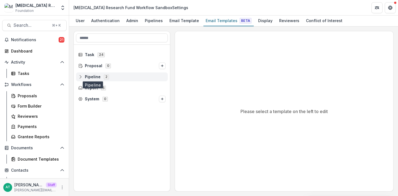
click at [86, 76] on span "Pipeline" at bounding box center [93, 77] width 16 height 5
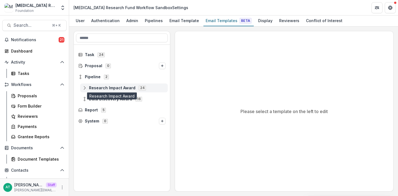
click at [113, 86] on span "Research Impact Award" at bounding box center [112, 88] width 46 height 5
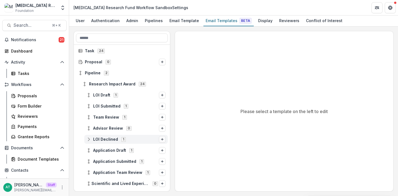
scroll to position [0, 0]
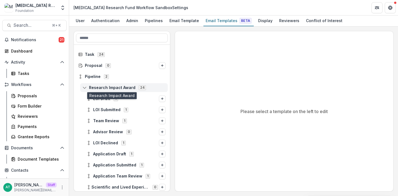
click at [102, 87] on span "Research Impact Award" at bounding box center [112, 87] width 46 height 5
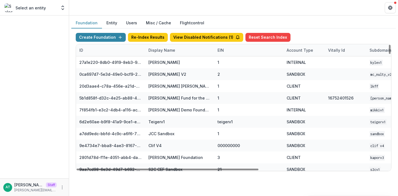
click at [157, 49] on div "Display Name" at bounding box center [161, 50] width 33 height 6
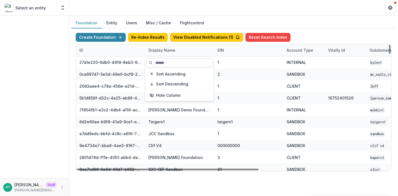
click at [165, 64] on input at bounding box center [179, 62] width 66 height 9
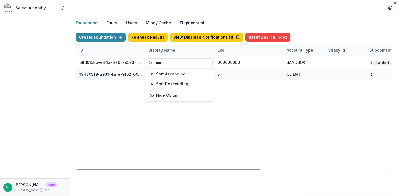
type input "****"
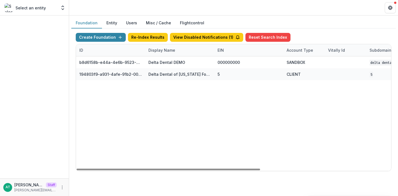
click at [218, 5] on header at bounding box center [233, 7] width 329 height 15
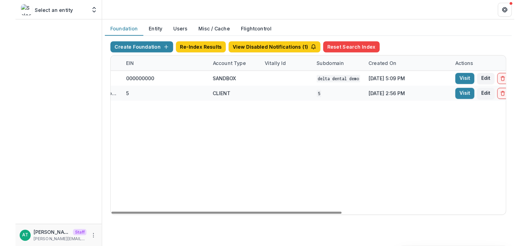
scroll to position [0, 224]
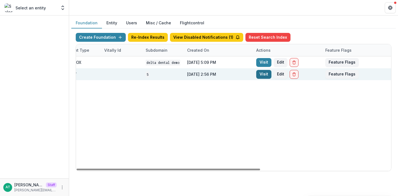
click at [259, 75] on link "Visit" at bounding box center [263, 74] width 15 height 9
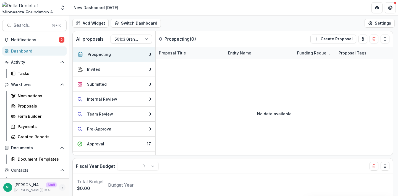
click at [62, 188] on icon "More" at bounding box center [62, 187] width 4 height 4
click at [86, 173] on link "User Settings" at bounding box center [96, 175] width 59 height 9
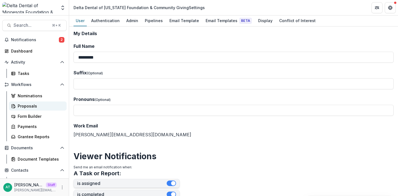
click at [29, 108] on div "Proposals" at bounding box center [40, 106] width 44 height 6
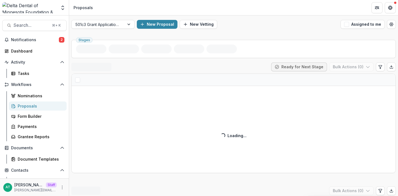
click at [101, 19] on div "501c3 Grant Application Workflow New Proposal New Vetting Assigned to me" at bounding box center [233, 24] width 329 height 18
click at [100, 24] on div at bounding box center [97, 24] width 45 height 7
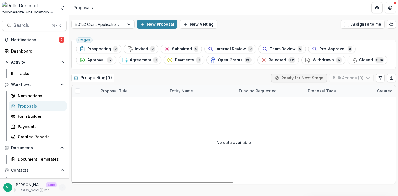
click at [60, 187] on icon "More" at bounding box center [62, 187] width 4 height 4
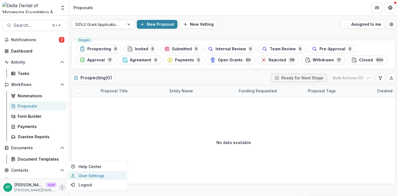
click at [81, 176] on link "User Settings" at bounding box center [96, 175] width 59 height 9
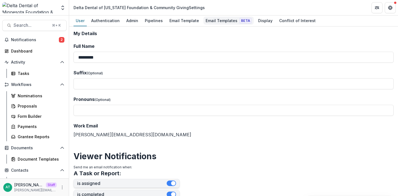
click at [223, 20] on div "Email Templates Beta" at bounding box center [228, 21] width 50 height 8
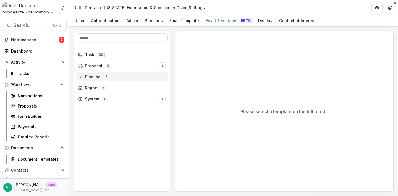
click at [92, 75] on span "Pipeline" at bounding box center [93, 77] width 16 height 5
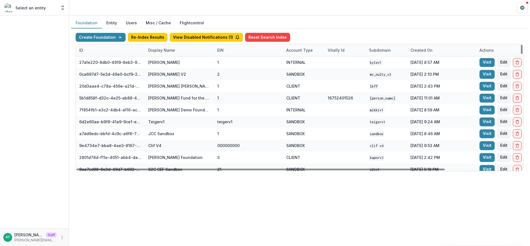
click at [158, 52] on div "Display Name" at bounding box center [161, 50] width 33 height 6
click at [162, 62] on input at bounding box center [179, 62] width 66 height 9
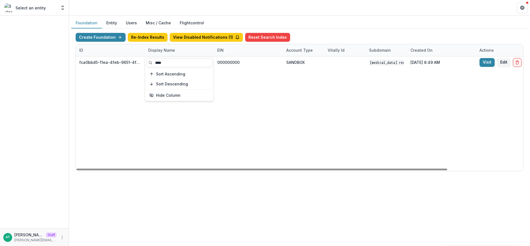
type input "****"
click at [182, 5] on header at bounding box center [299, 7] width 461 height 15
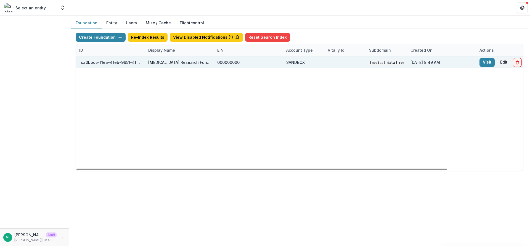
scroll to position [0, 91]
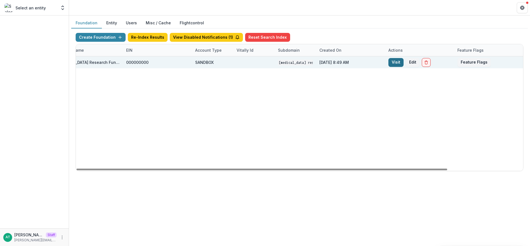
click at [391, 63] on link "Visit" at bounding box center [395, 62] width 15 height 9
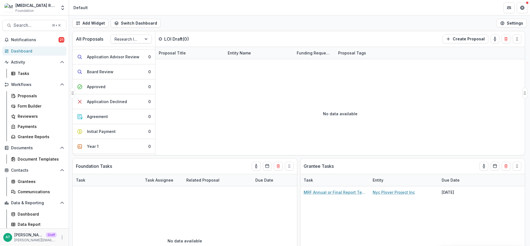
scroll to position [254, 0]
click at [26, 109] on link "Form Builder" at bounding box center [38, 105] width 58 height 9
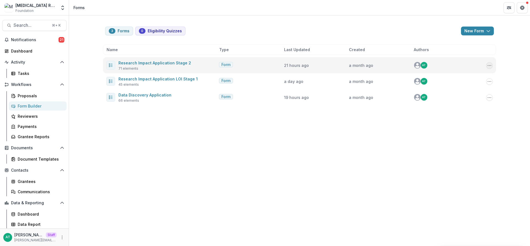
click at [491, 66] on icon "Options" at bounding box center [489, 65] width 4 height 4
click at [455, 97] on button "Duplicate" at bounding box center [461, 95] width 59 height 9
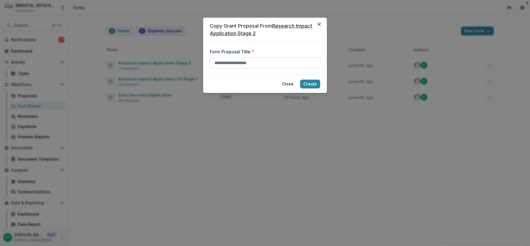
click at [258, 64] on input "Form Proposal Title *" at bounding box center [265, 62] width 110 height 11
type input "**********"
click at [304, 84] on button "Create" at bounding box center [310, 84] width 20 height 9
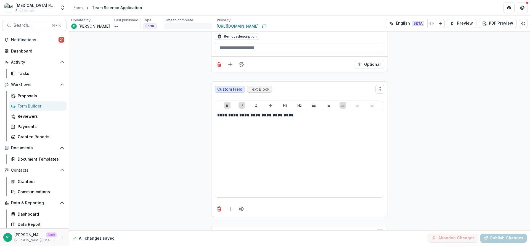
scroll to position [484, 0]
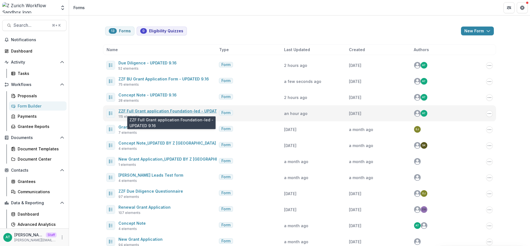
click at [143, 113] on link "ZZF Full Grant application Foundation-led - UPDATED 9.16" at bounding box center [174, 110] width 113 height 5
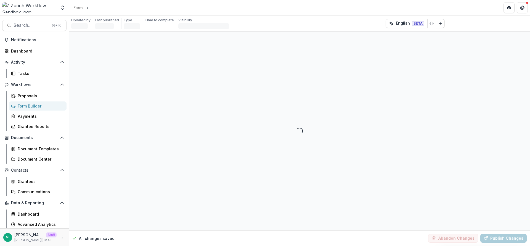
select select "********"
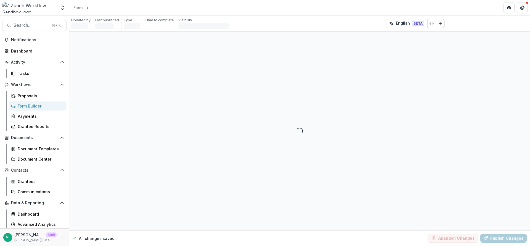
select select "********"
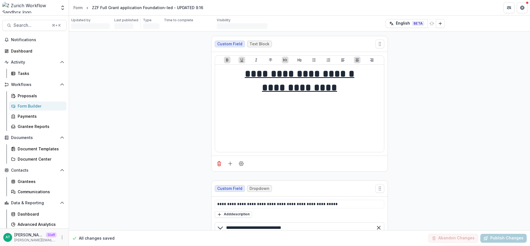
drag, startPoint x: 233, startPoint y: 99, endPoint x: 221, endPoint y: 99, distance: 11.9
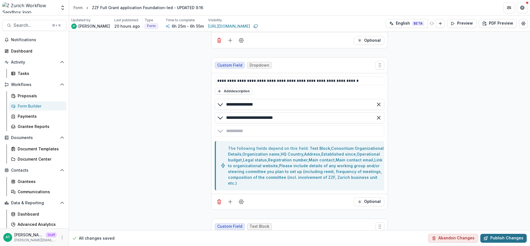
type input "**********"
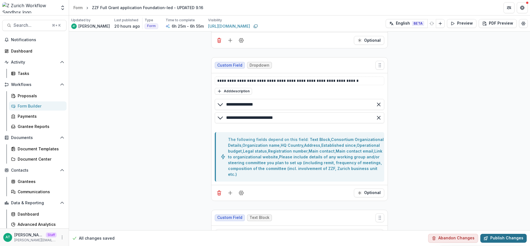
click at [486, 238] on circle "button" at bounding box center [486, 237] width 1 height 1
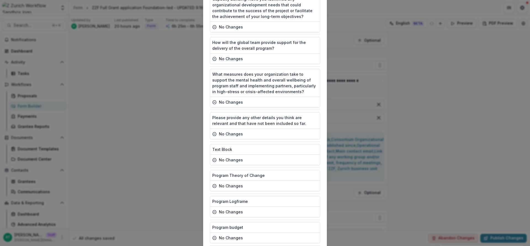
scroll to position [3571, 0]
